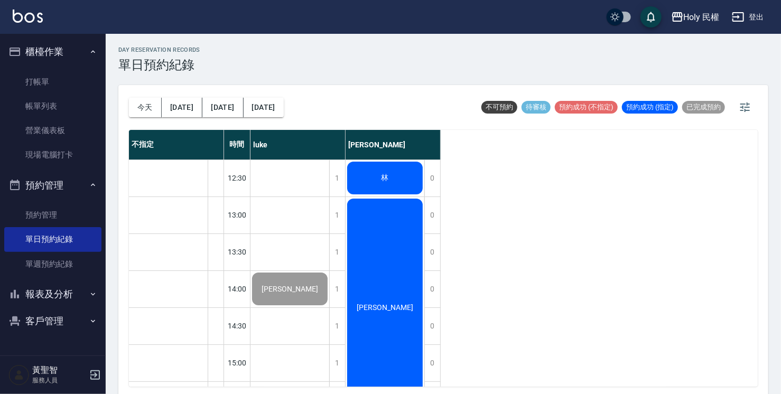
scroll to position [370, 0]
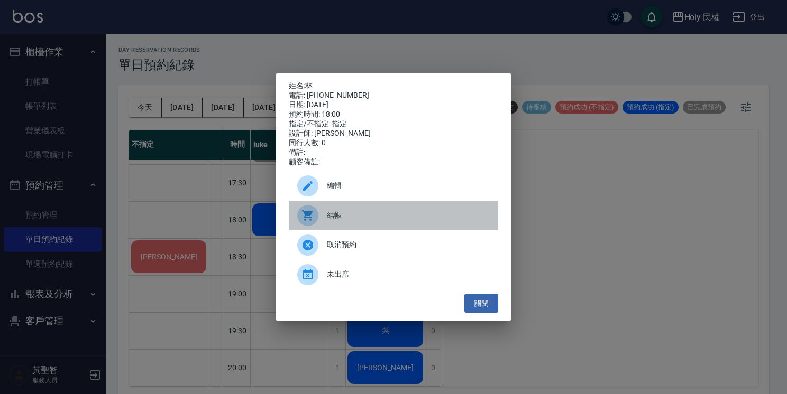
click at [332, 221] on span "結帳" at bounding box center [408, 215] width 163 height 11
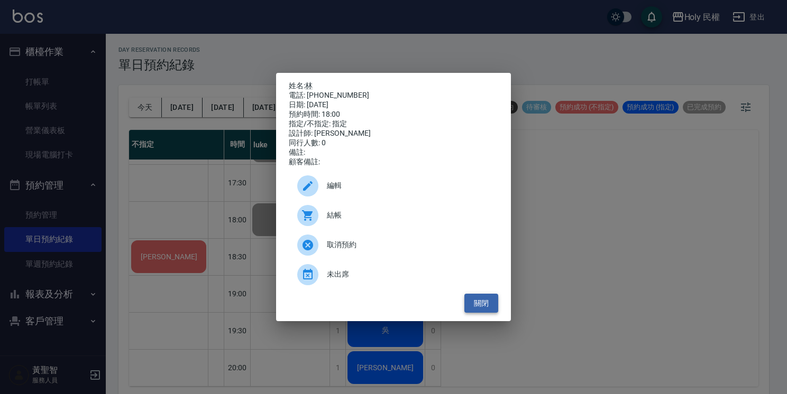
click at [481, 308] on button "關閉" at bounding box center [481, 304] width 34 height 20
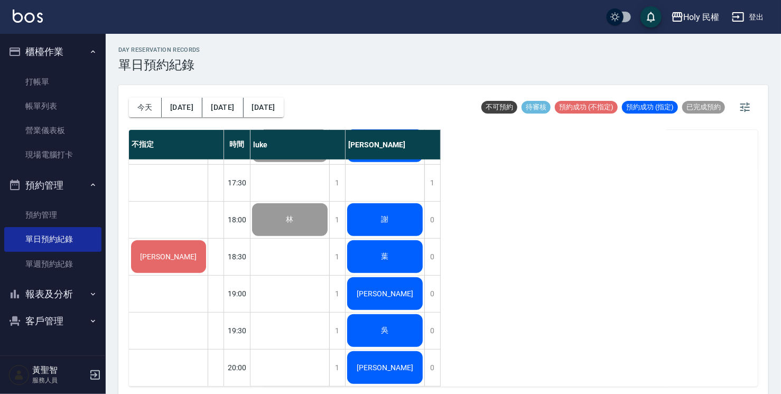
click at [152, 261] on div "[PERSON_NAME]" at bounding box center [169, 257] width 78 height 36
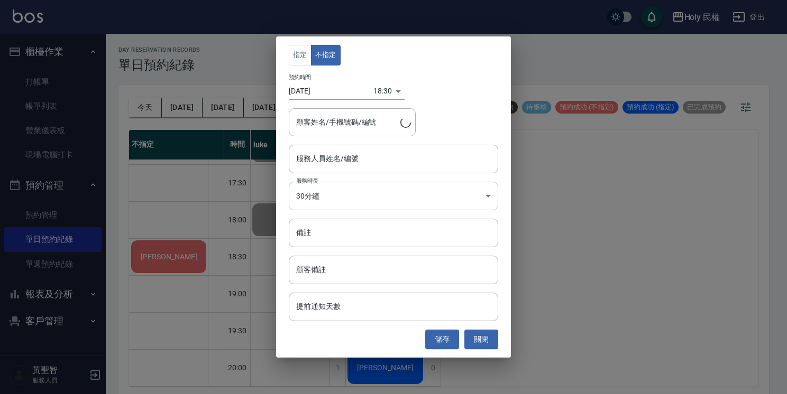
type input "詹/0958818358"
click at [342, 164] on input "服務人員姓名/編號" at bounding box center [393, 159] width 200 height 19
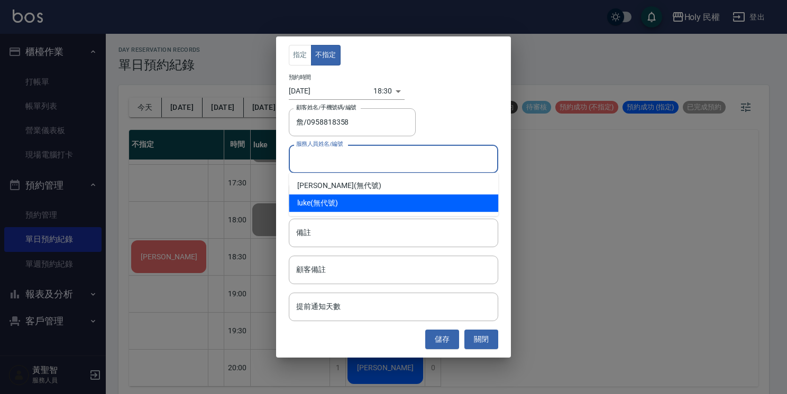
click at [343, 198] on div "luke (無代號)" at bounding box center [393, 203] width 209 height 17
type input "luke(無代號)"
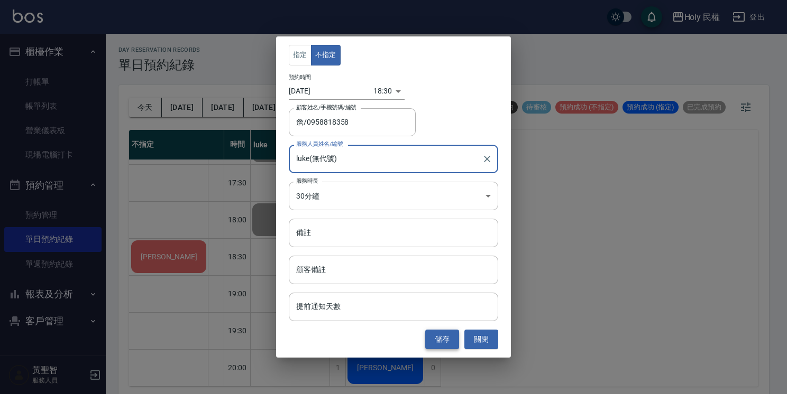
click at [438, 344] on button "儲存" at bounding box center [442, 340] width 34 height 20
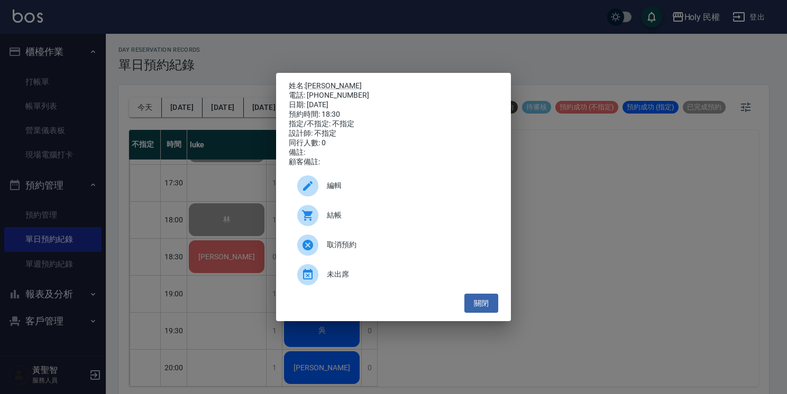
click at [318, 221] on div at bounding box center [312, 215] width 30 height 21
click at [485, 311] on button "關閉" at bounding box center [481, 304] width 34 height 20
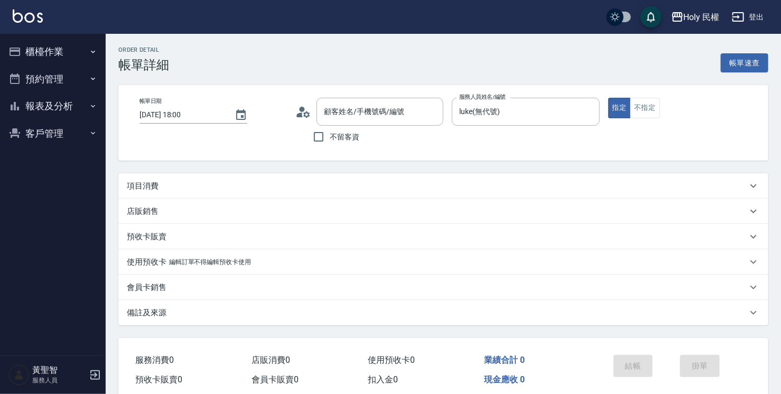
type input "2025/08/10 18:00"
type input "luke(無代號)"
click at [324, 189] on div "項目消費" at bounding box center [437, 186] width 621 height 11
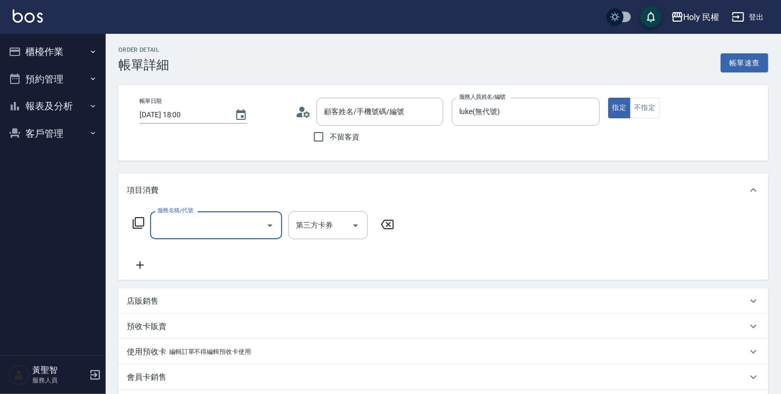
type input "林/0932230867/"
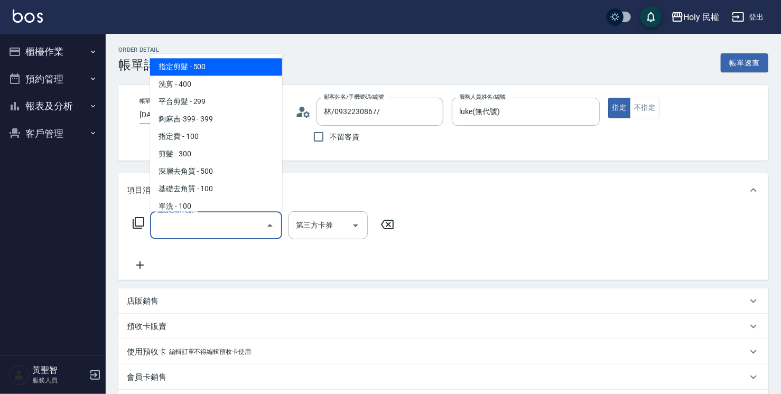
click at [200, 229] on input "服務名稱/代號" at bounding box center [208, 225] width 107 height 19
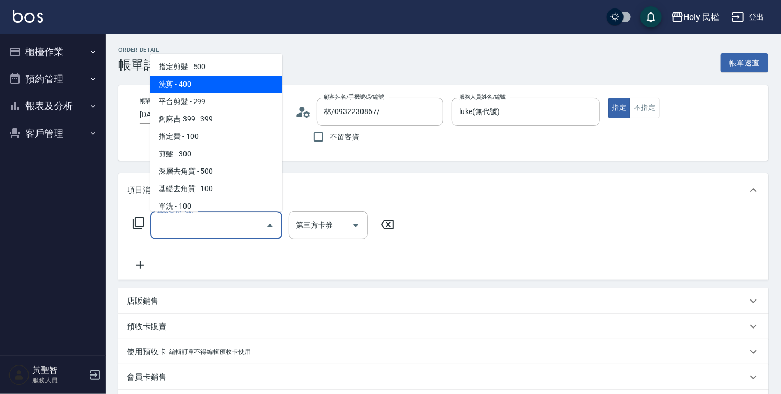
click at [187, 87] on span "洗剪 - 400" at bounding box center [216, 84] width 132 height 17
type input "洗剪(3)"
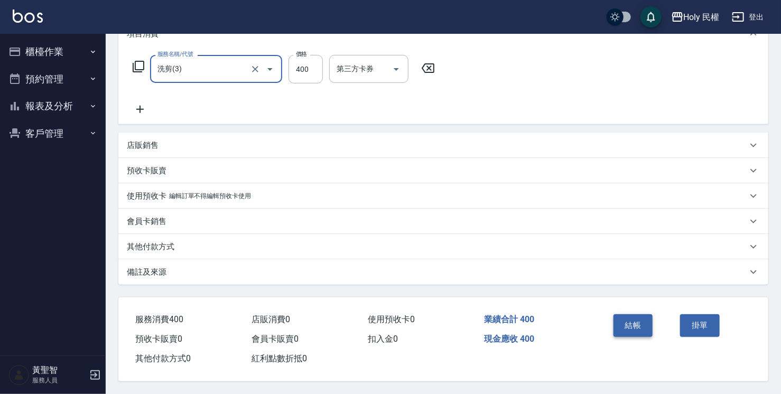
scroll to position [160, 0]
click at [624, 320] on button "結帳" at bounding box center [634, 326] width 40 height 22
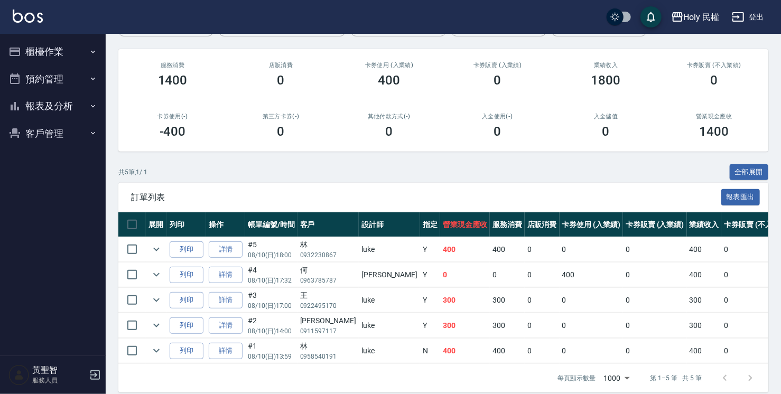
scroll to position [132, 0]
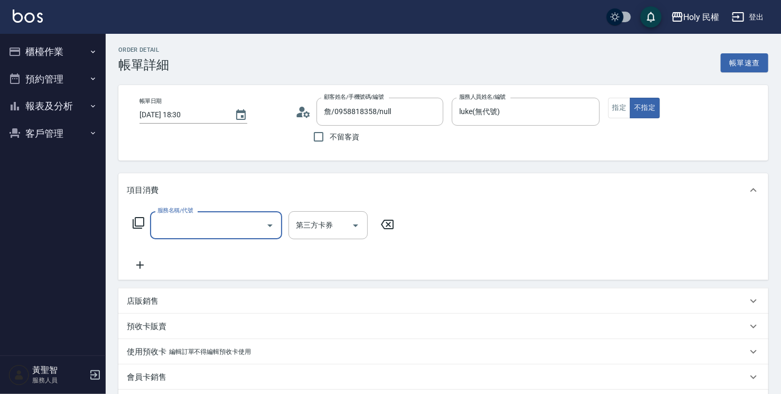
click at [181, 224] on input "服務名稱/代號" at bounding box center [208, 225] width 107 height 19
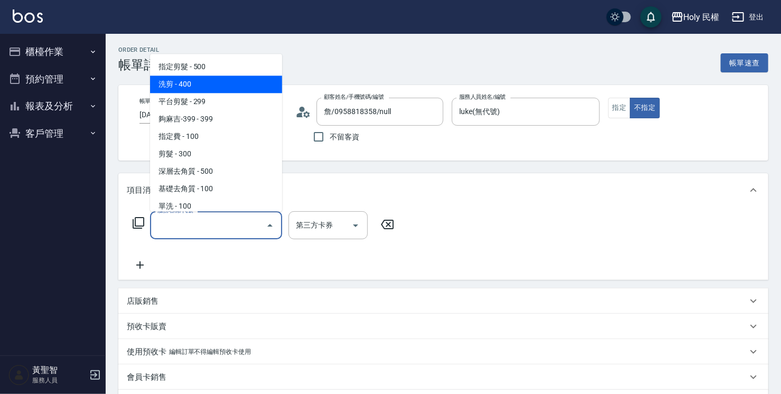
click at [186, 79] on span "洗剪 - 400" at bounding box center [216, 84] width 132 height 17
type input "洗剪(3)"
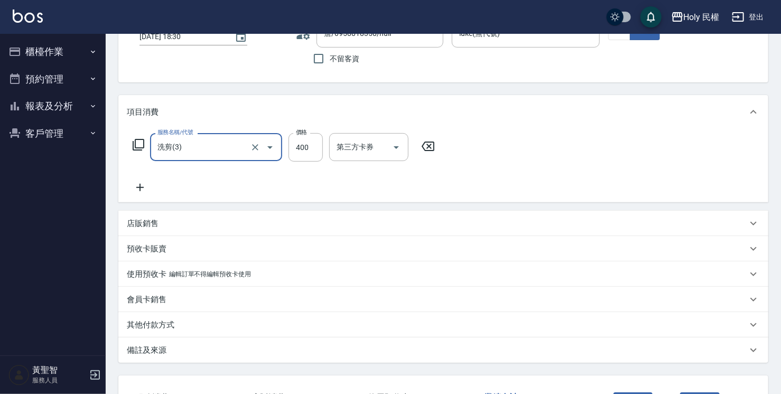
scroll to position [160, 0]
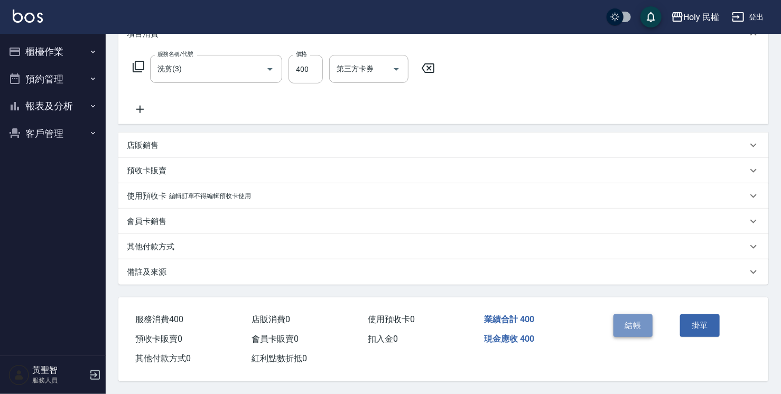
click at [637, 318] on button "結帳" at bounding box center [634, 326] width 40 height 22
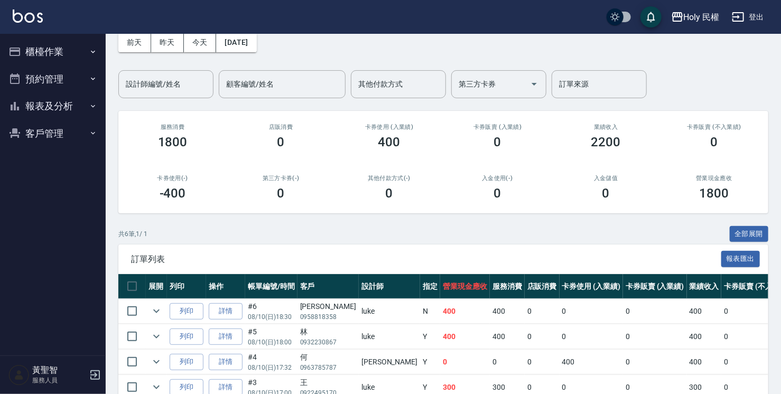
scroll to position [51, 0]
